Goal: Book appointment/travel/reservation

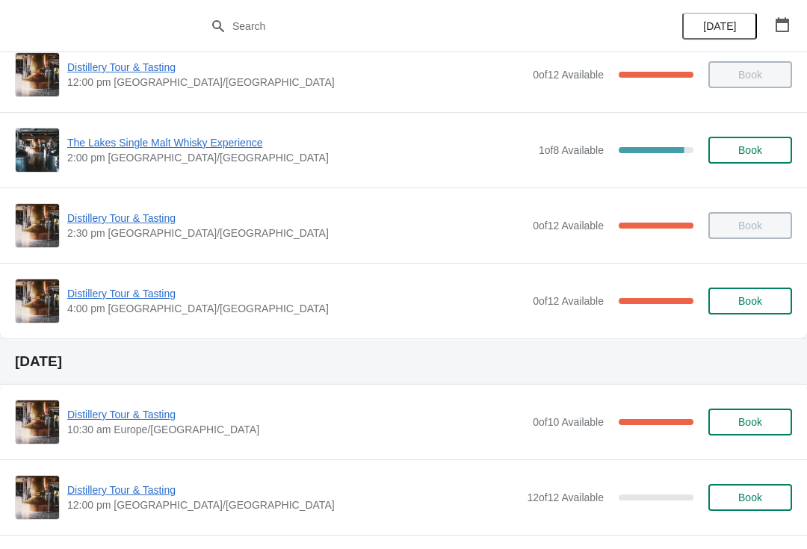
scroll to position [210, 0]
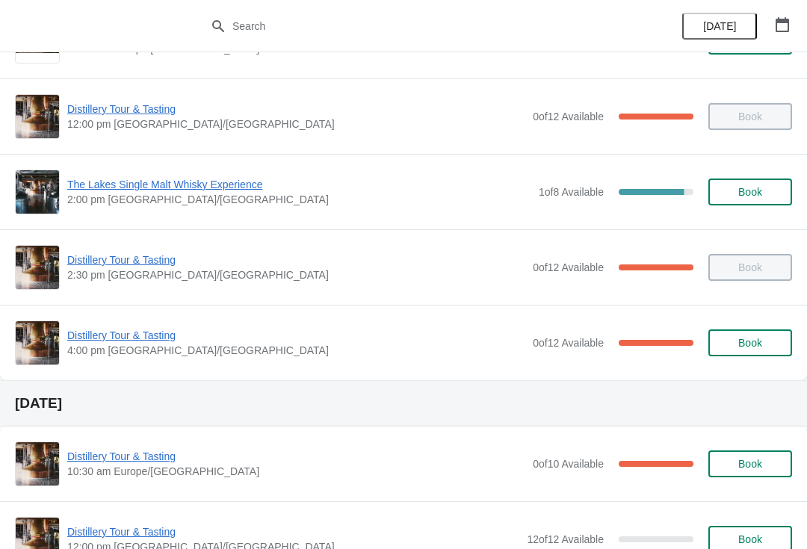
click at [127, 342] on span "Distillery Tour & Tasting" at bounding box center [296, 335] width 458 height 15
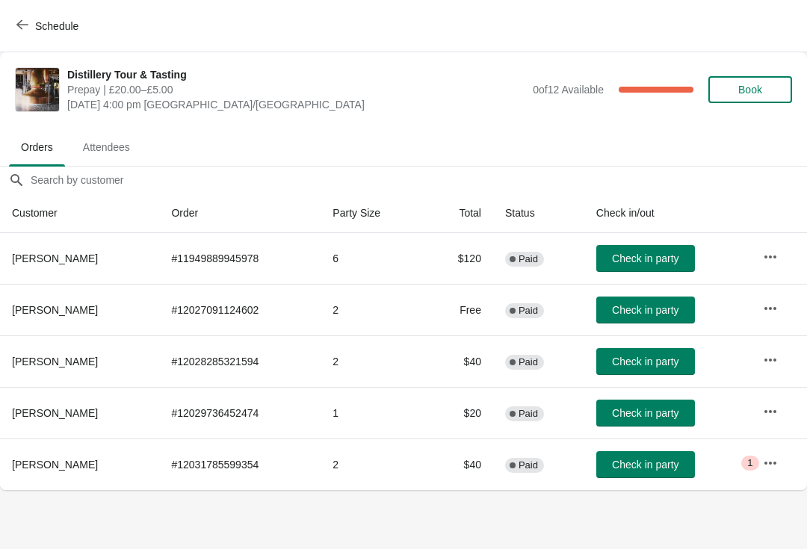
click at [673, 361] on span "Check in party" at bounding box center [645, 362] width 67 height 12
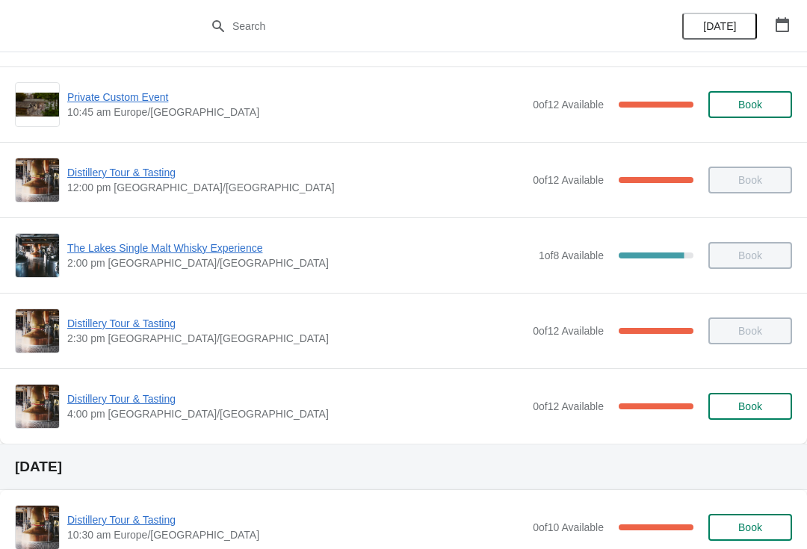
scroll to position [164, 0]
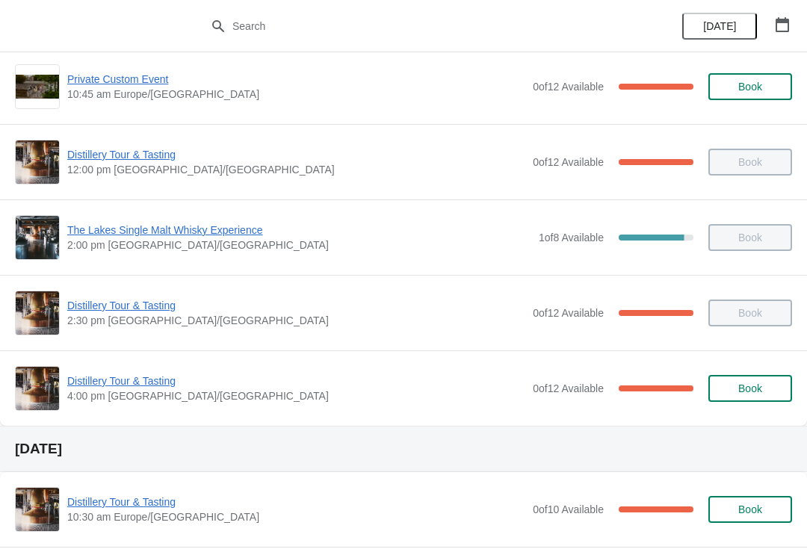
click at [134, 387] on span "Distillery Tour & Tasting" at bounding box center [296, 381] width 458 height 15
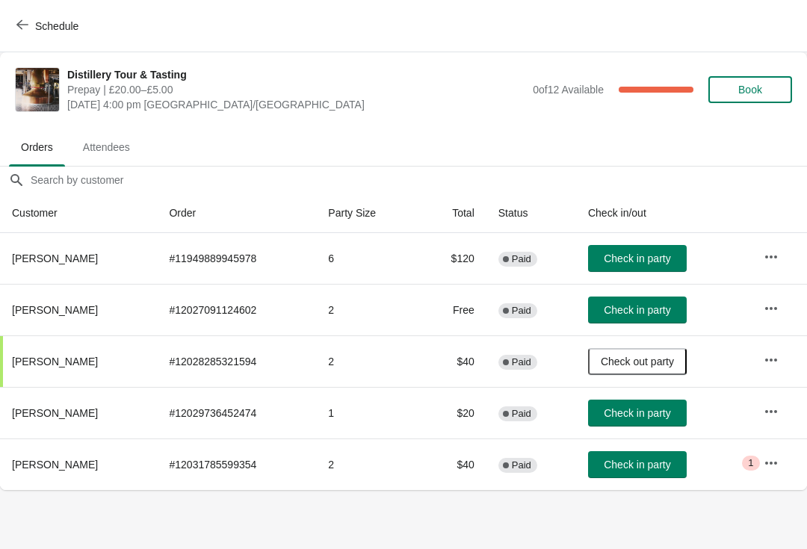
click at [665, 256] on span "Check in party" at bounding box center [637, 259] width 67 height 12
click at [660, 413] on span "Check in party" at bounding box center [637, 413] width 67 height 12
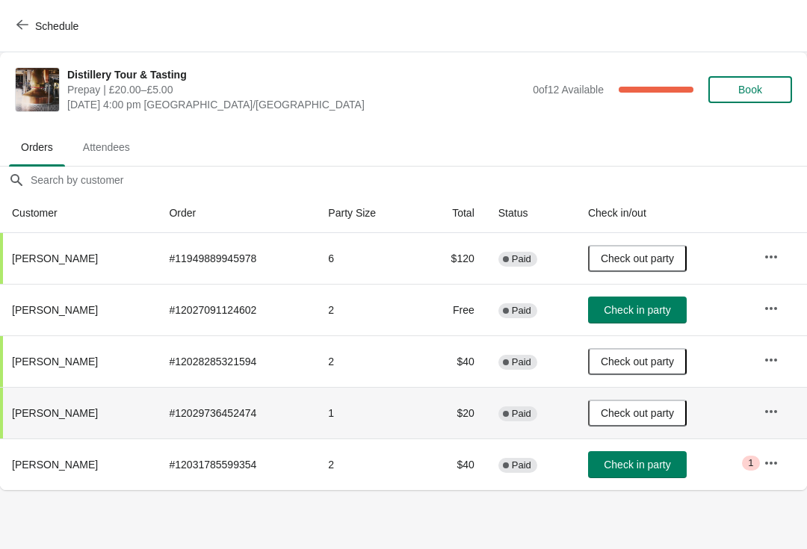
click at [662, 477] on button "Check in party" at bounding box center [637, 464] width 99 height 27
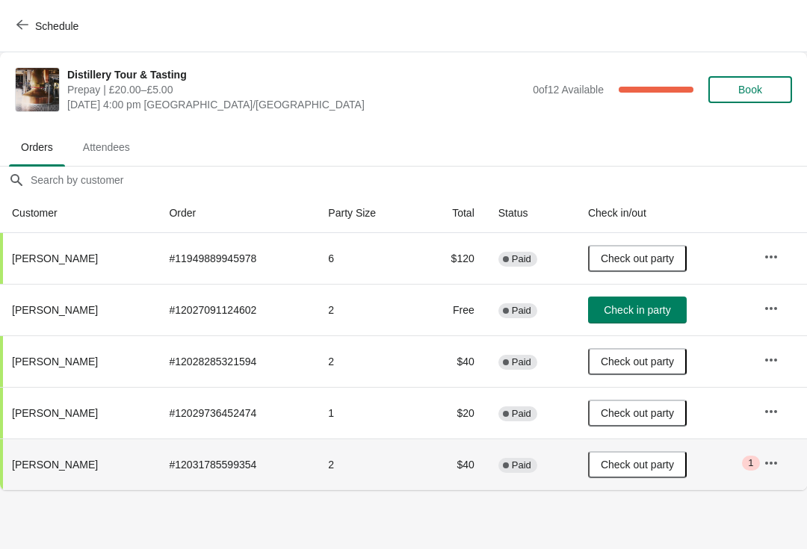
click at [655, 309] on span "Check in party" at bounding box center [637, 310] width 67 height 12
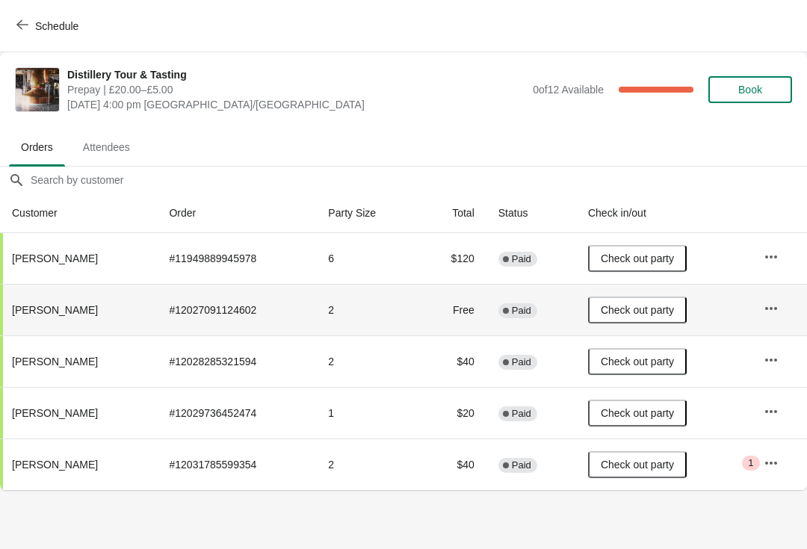
click at [29, 28] on span "Schedule" at bounding box center [48, 26] width 59 height 14
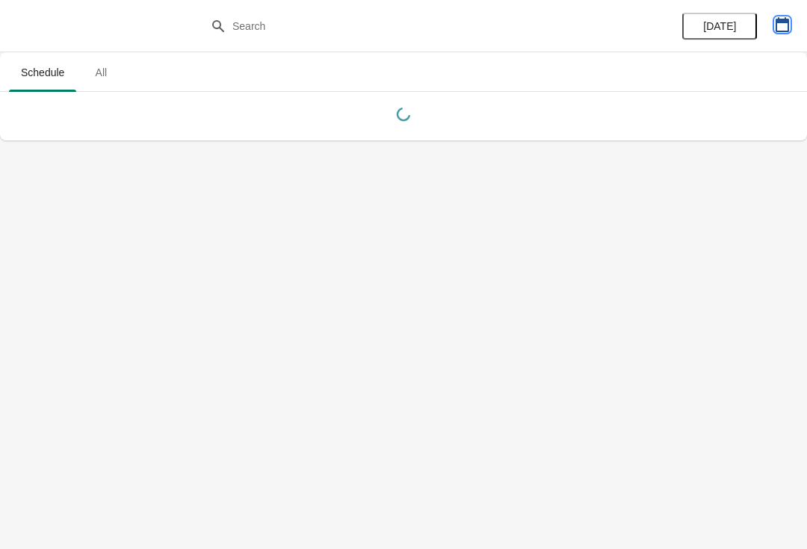
click at [781, 36] on button "button" at bounding box center [782, 24] width 27 height 27
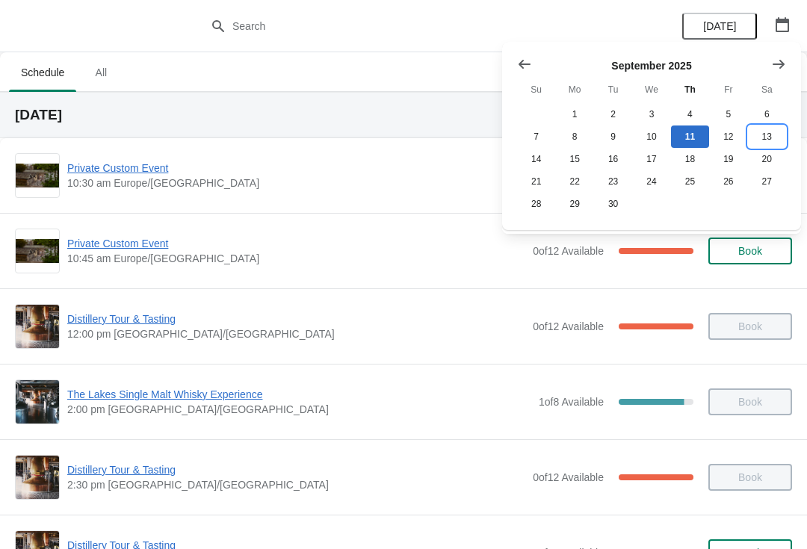
click at [768, 146] on button "13" at bounding box center [767, 137] width 38 height 22
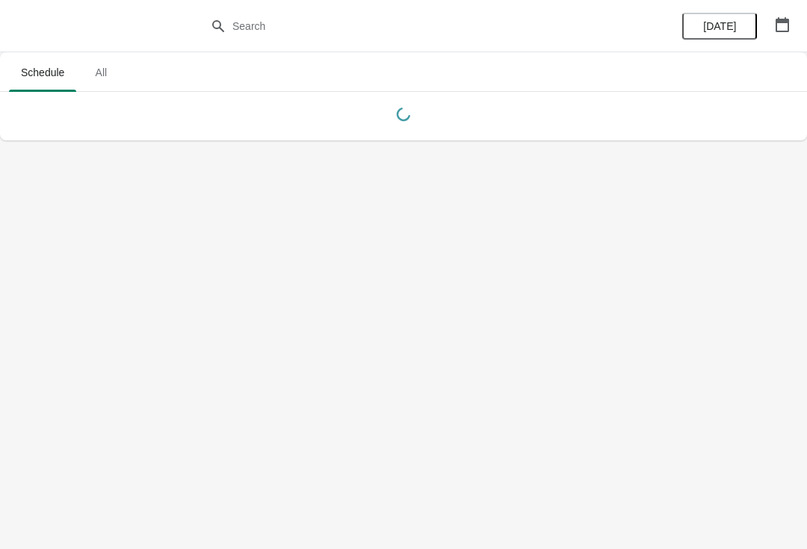
click at [786, 28] on icon "button" at bounding box center [782, 24] width 15 height 15
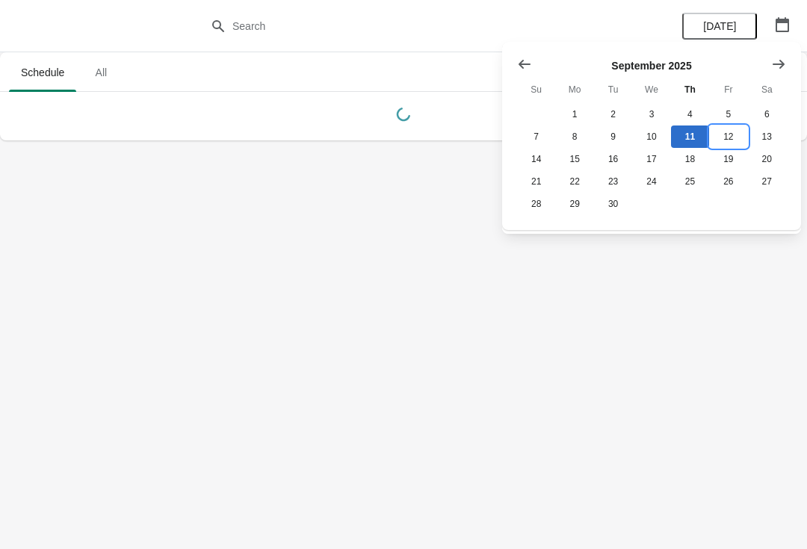
click at [735, 141] on button "12" at bounding box center [728, 137] width 38 height 22
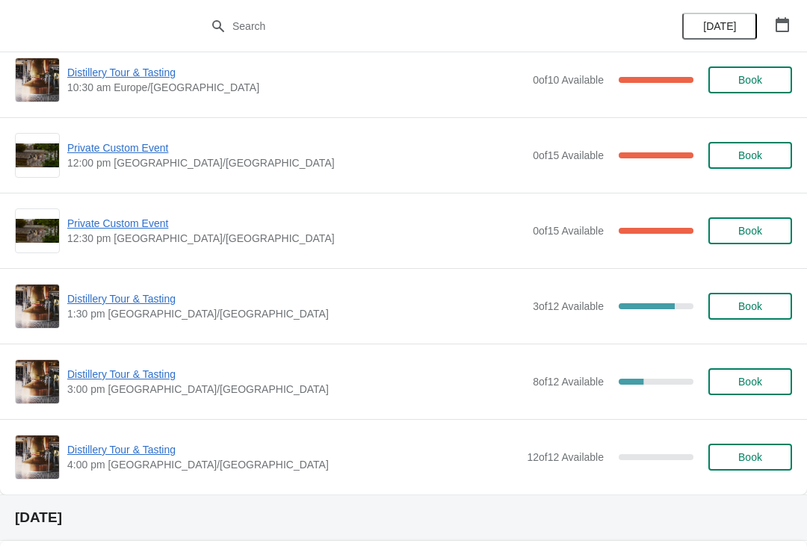
scroll to position [442, 0]
